Goal: Task Accomplishment & Management: Manage account settings

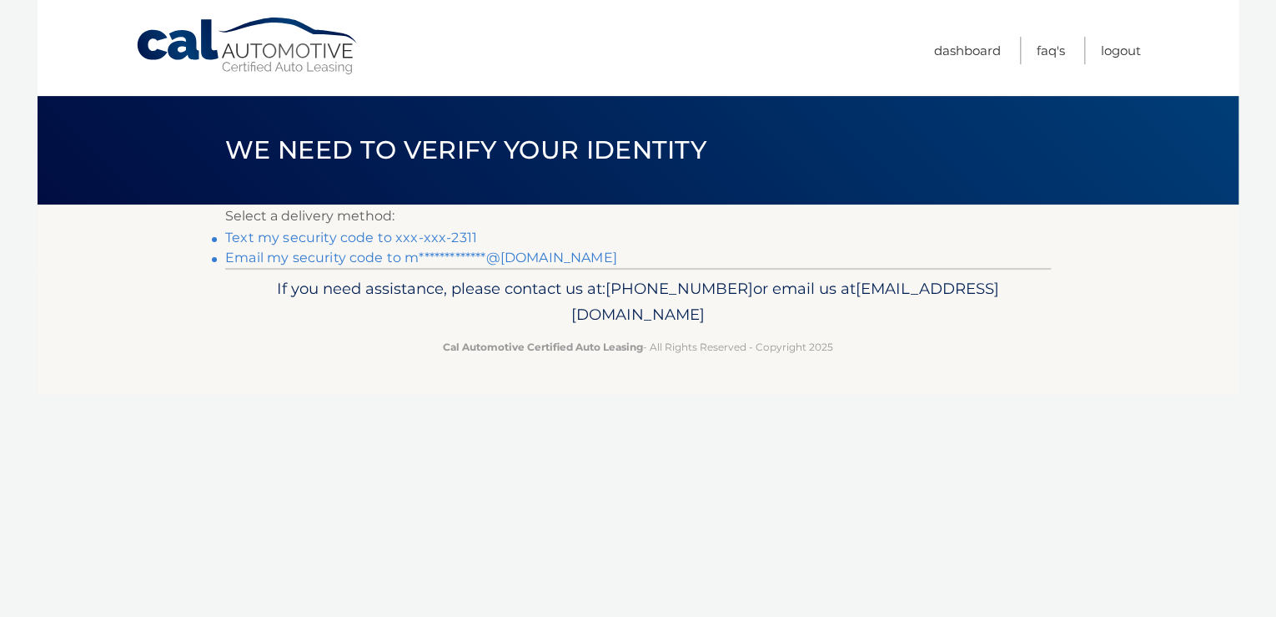
click at [365, 237] on link "Text my security code to xxx-xxx-2311" at bounding box center [351, 237] width 252 height 16
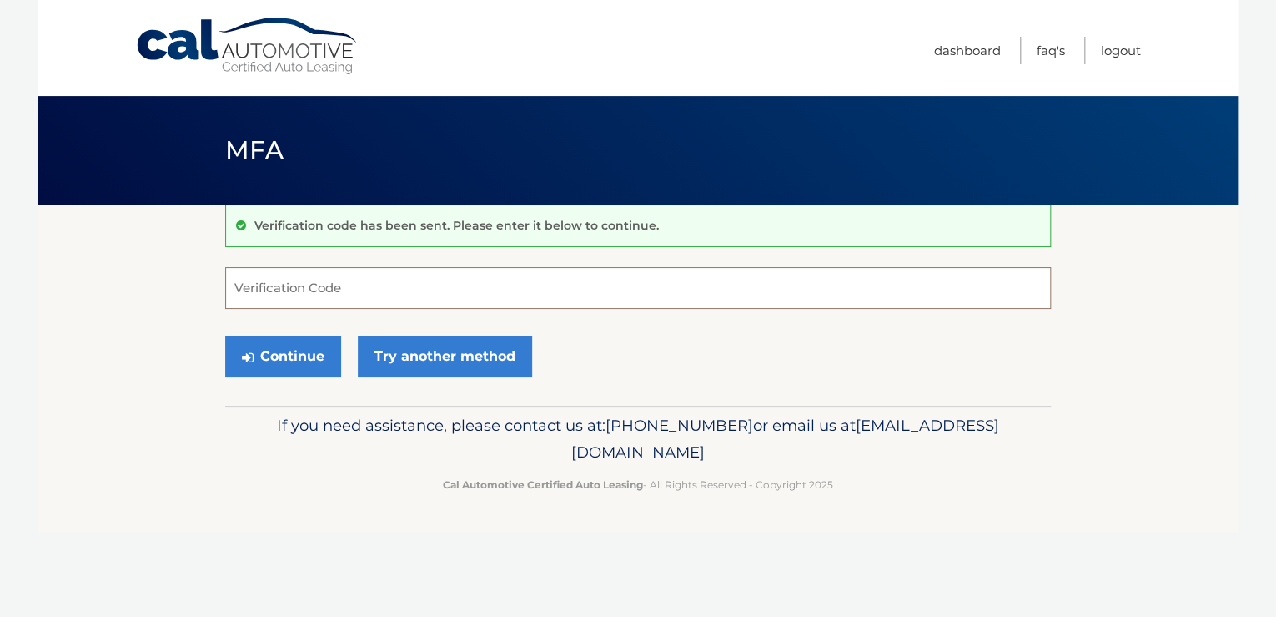
click at [360, 296] on input "Verification Code" at bounding box center [638, 288] width 826 height 42
type input "041193"
click at [306, 360] on button "Continue" at bounding box center [283, 356] width 116 height 42
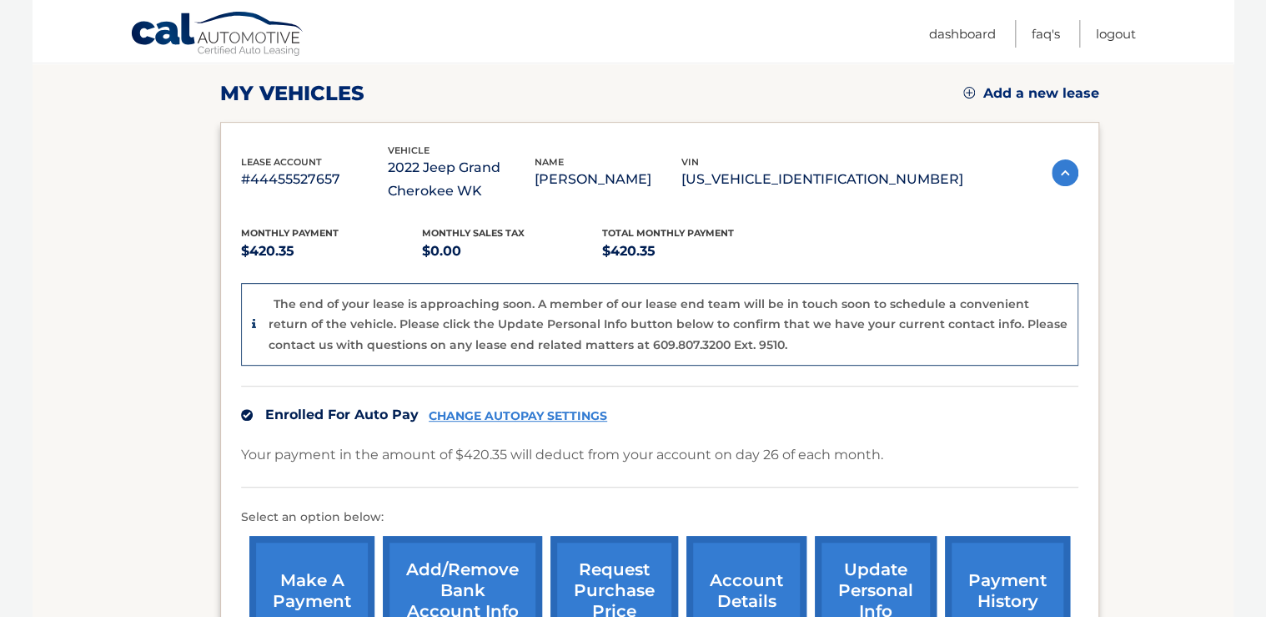
scroll to position [229, 0]
